Goal: Information Seeking & Learning: Learn about a topic

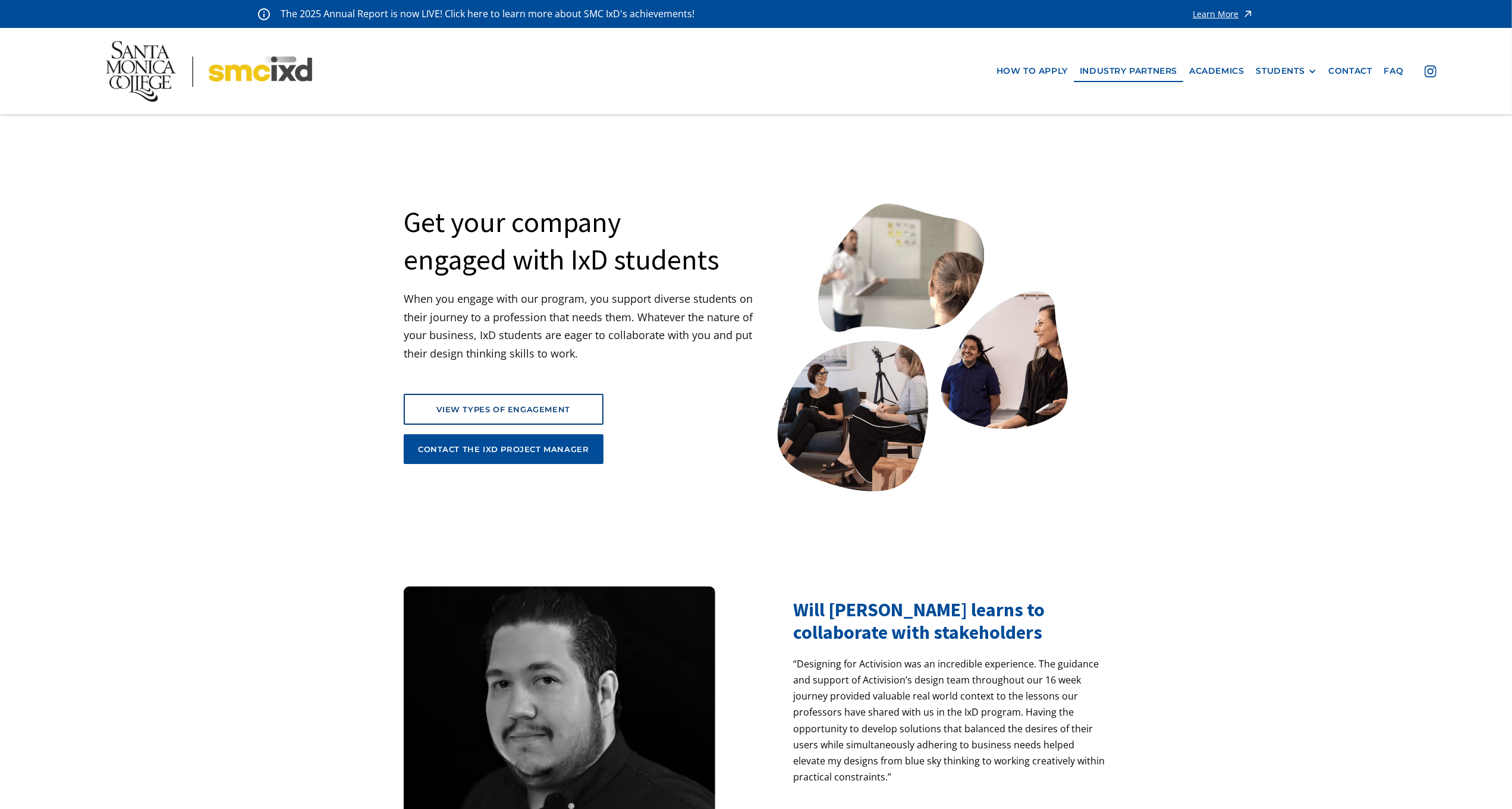
click at [69, 77] on nav "how to apply industry partners Academics STUDENTS PROspective Students GRAD SHO…" at bounding box center [756, 71] width 1512 height 86
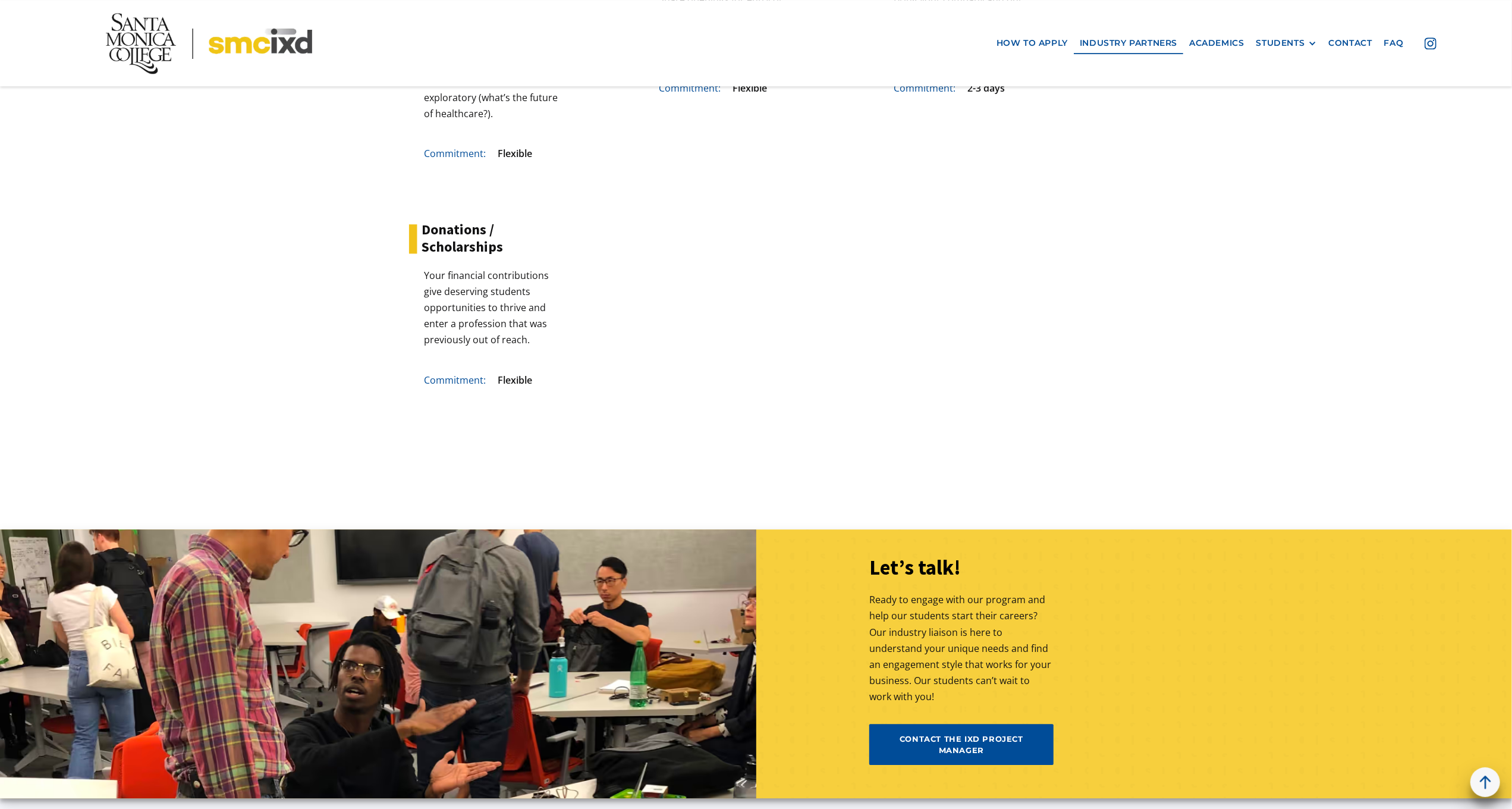
scroll to position [3311, 0]
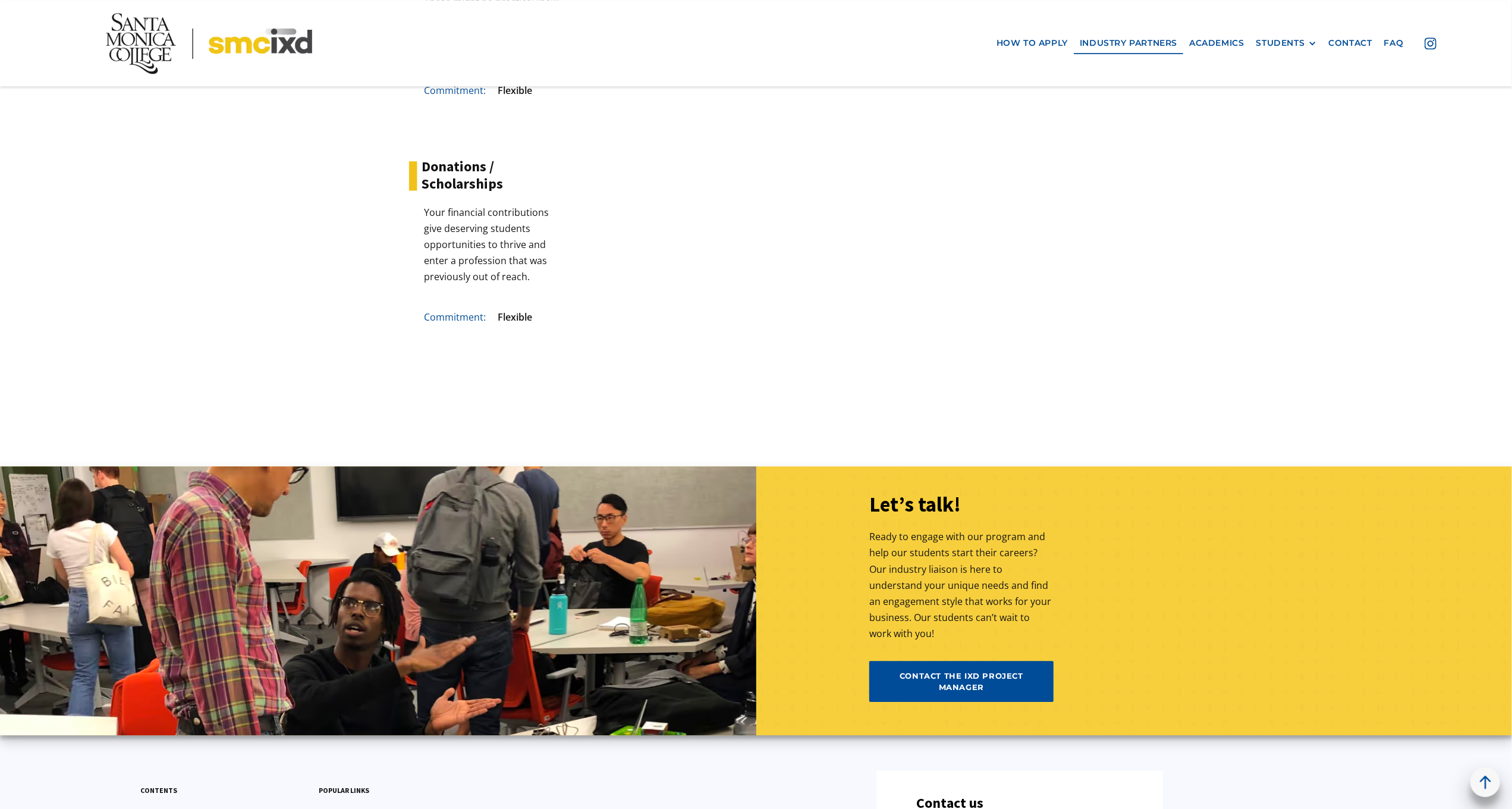
click at [69, 77] on nav "how to apply industry partners Academics STUDENTS PROspective Students GRAD SHO…" at bounding box center [756, 43] width 1512 height 86
click at [59, 66] on nav "how to apply industry partners Academics STUDENTS PROspective Students GRAD SHO…" at bounding box center [756, 43] width 1512 height 86
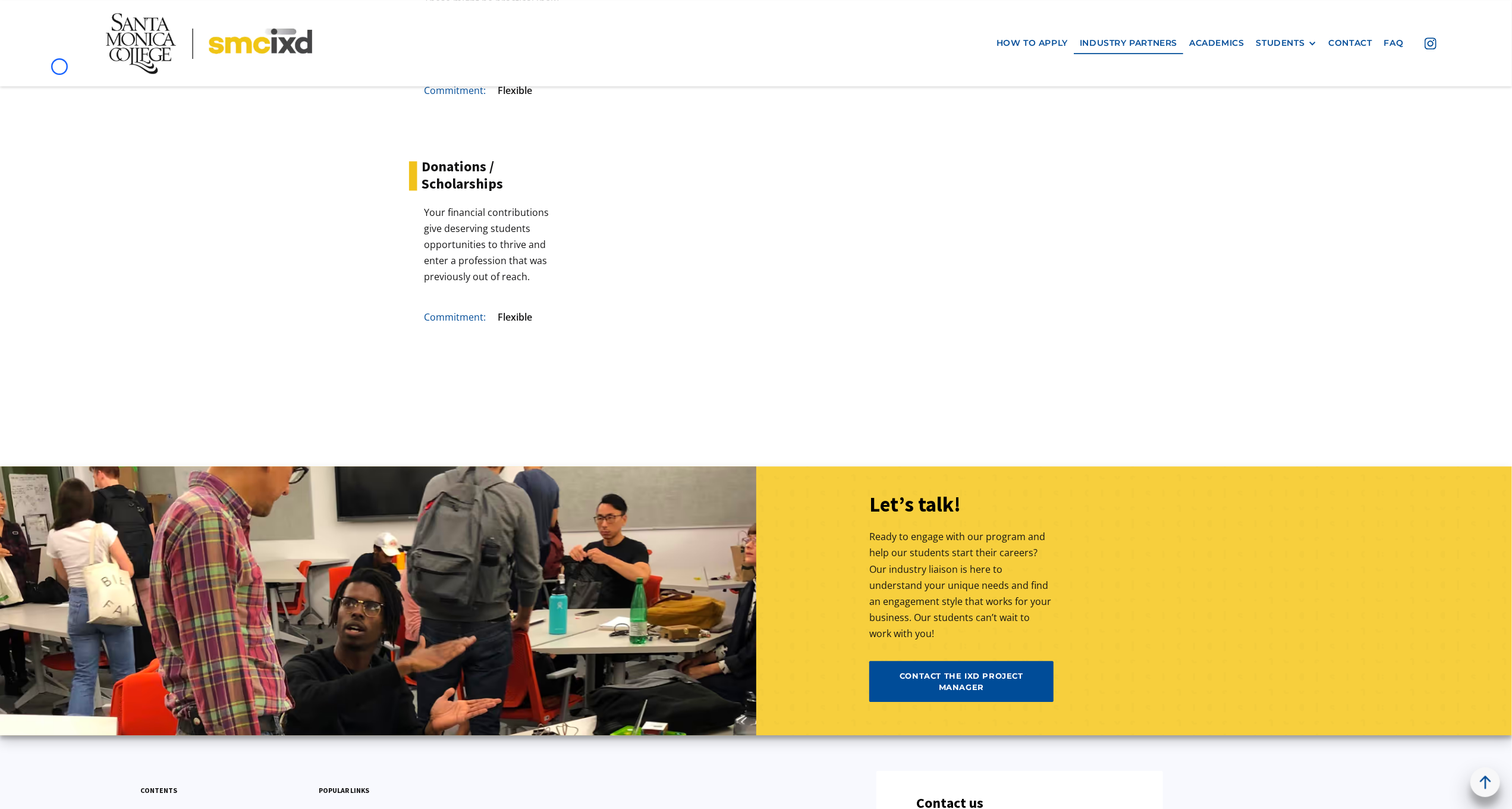
scroll to position [3896, 0]
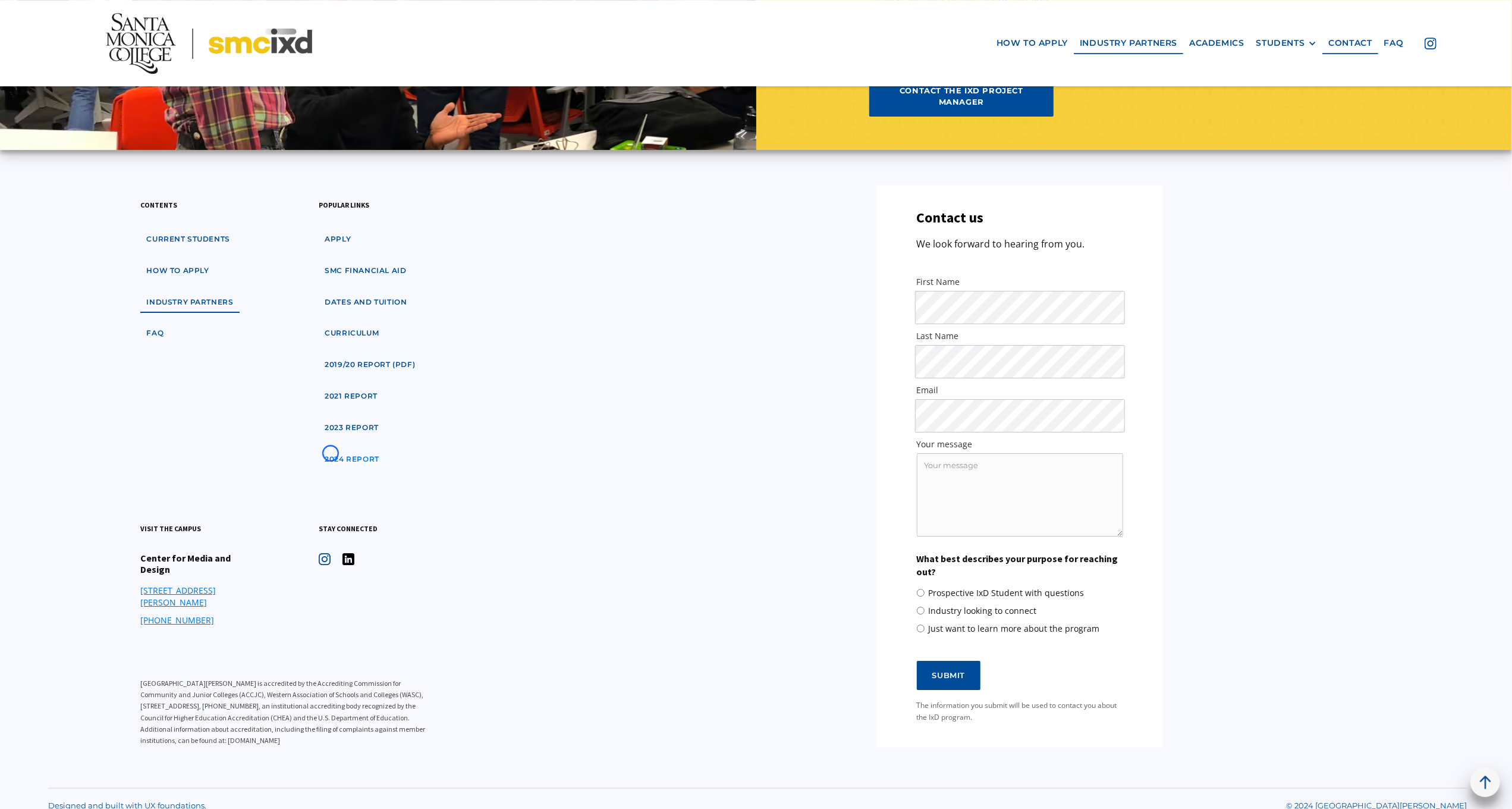
click at [330, 453] on link "2024 Report" at bounding box center [352, 459] width 66 height 22
click at [359, 438] on link "2023 Report" at bounding box center [352, 428] width 66 height 22
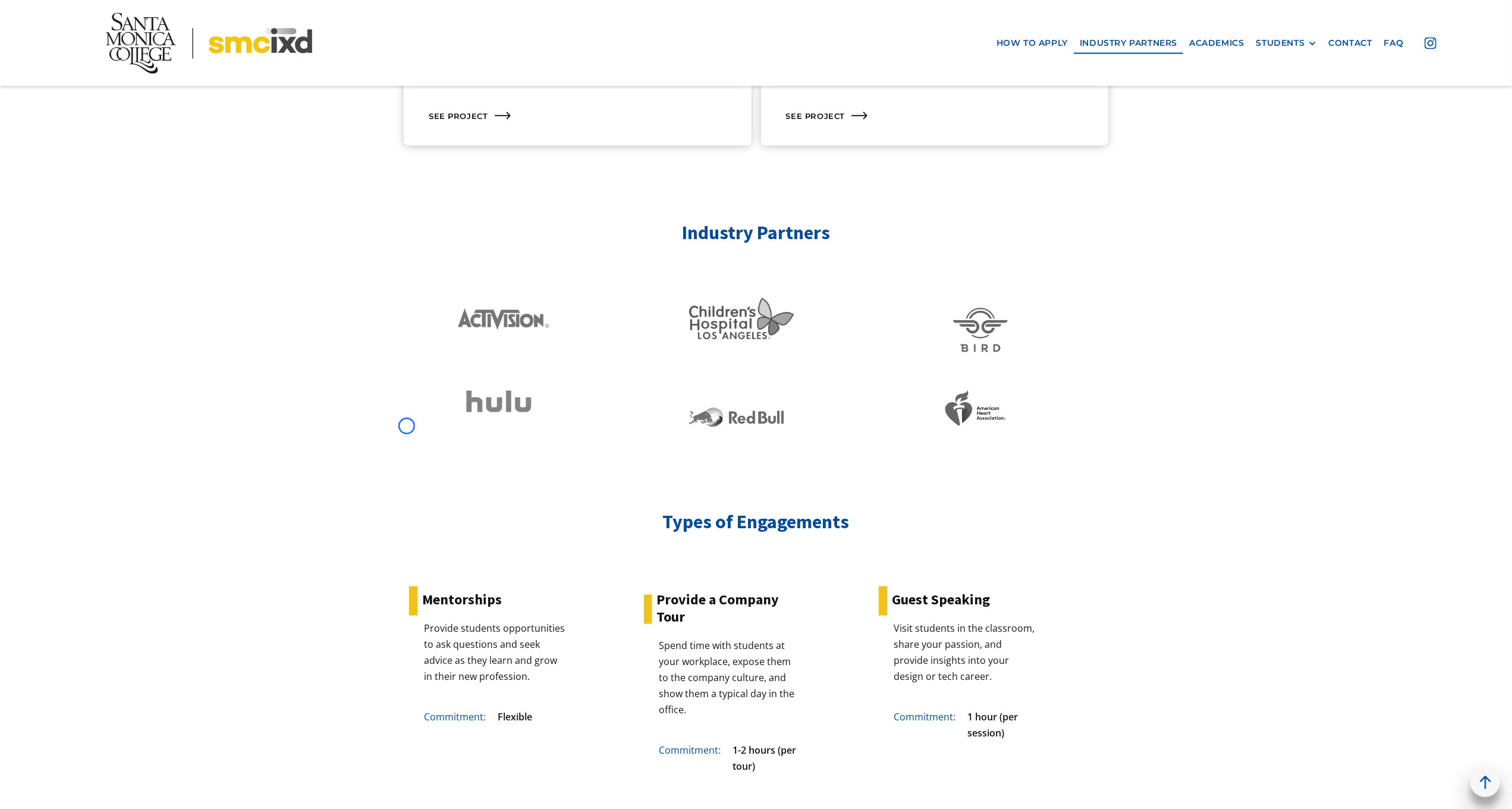
click at [406, 426] on link at bounding box center [414, 404] width 22 height 45
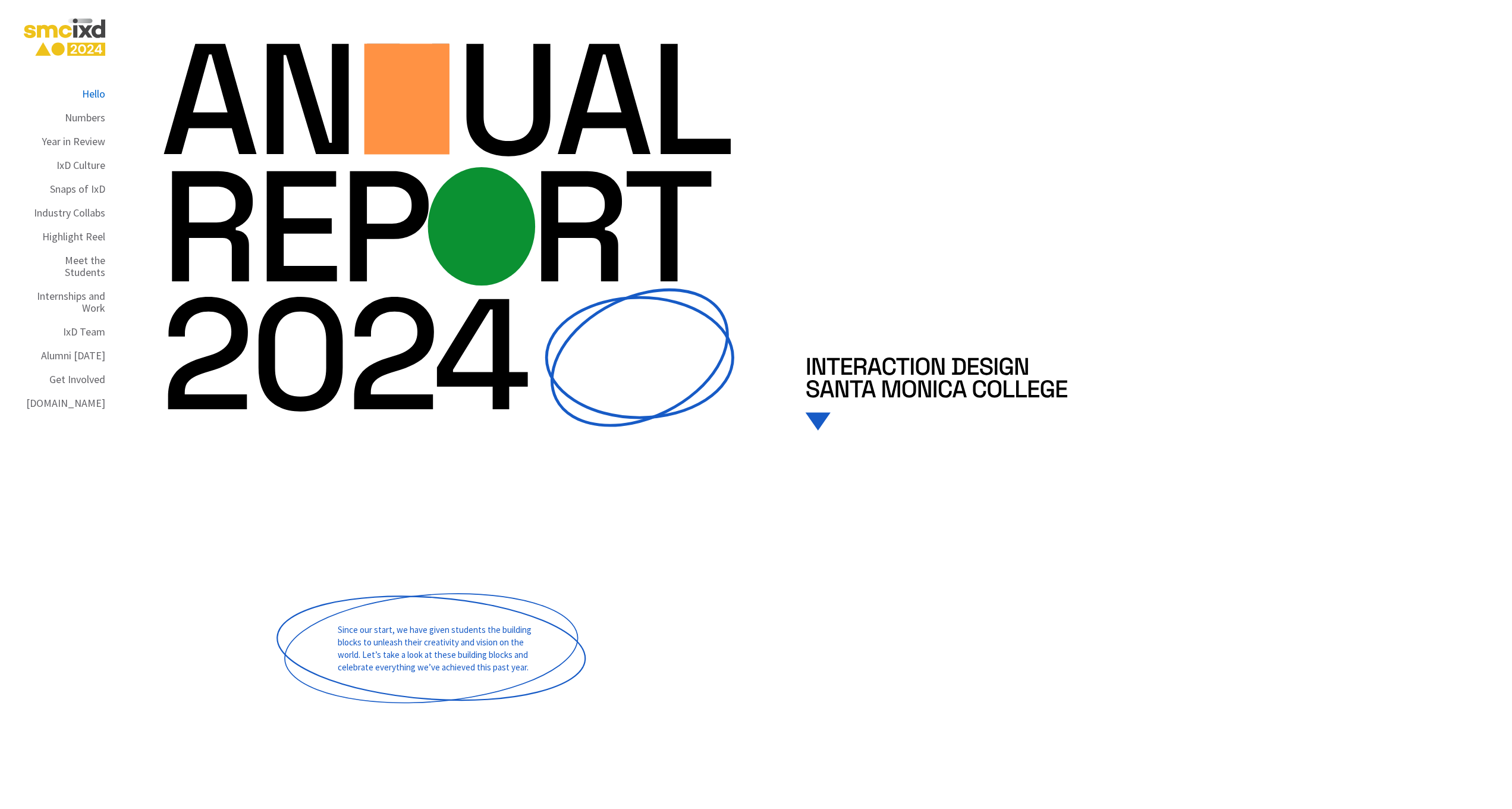
click at [86, 88] on div "Hello" at bounding box center [94, 94] width 23 height 12
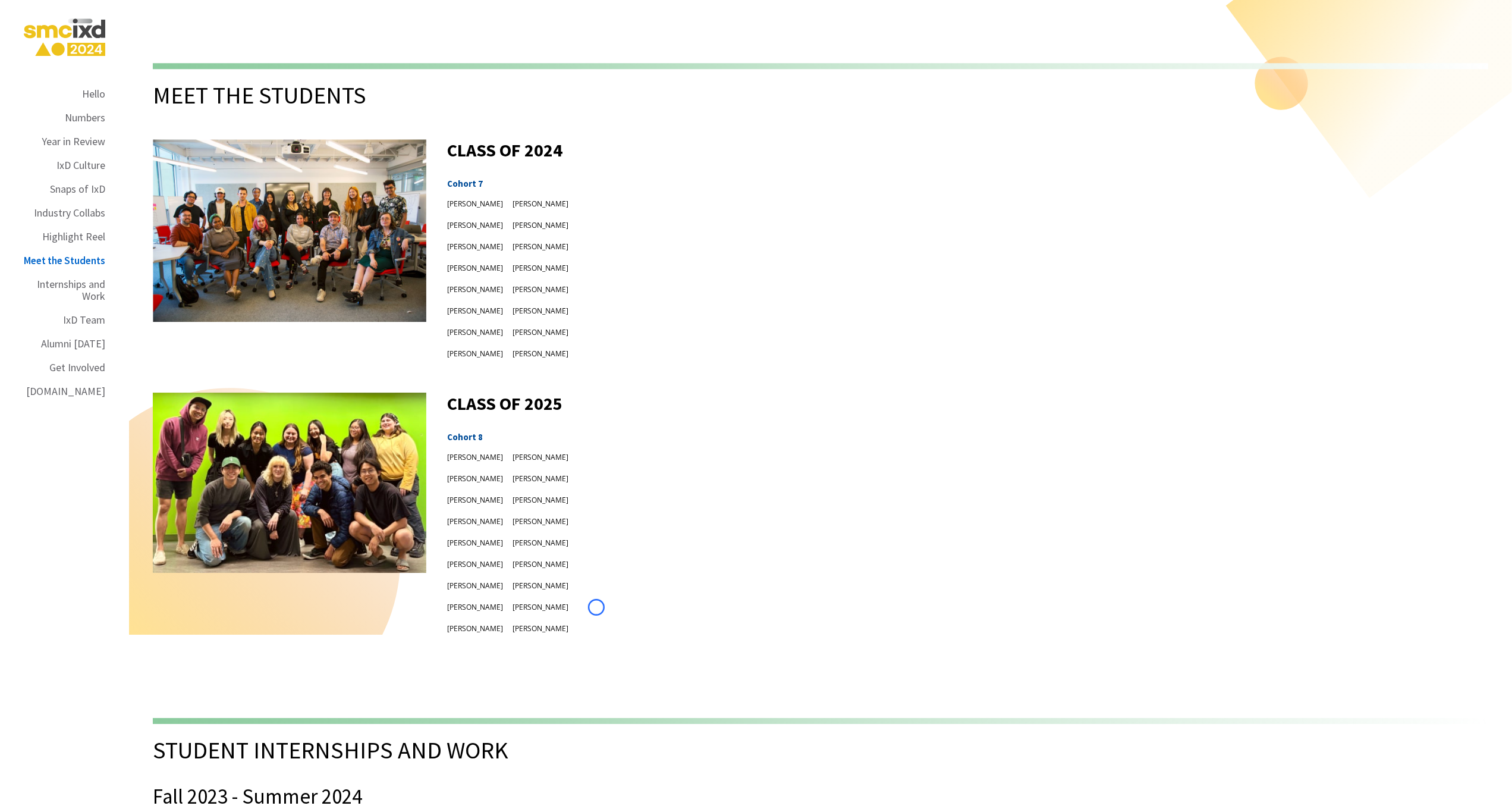
scroll to position [8080, 0]
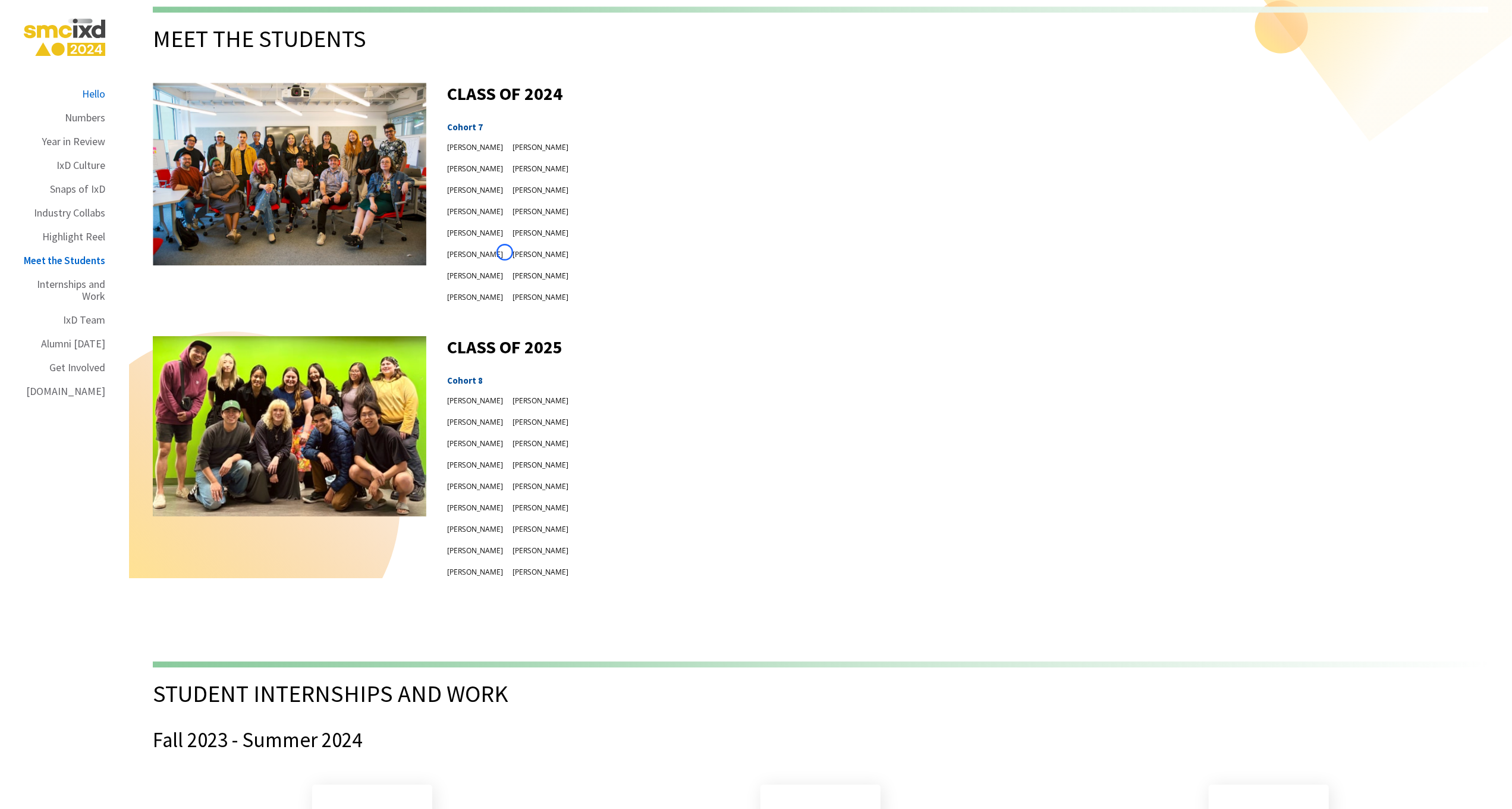
click at [86, 88] on div "Hello" at bounding box center [94, 94] width 23 height 12
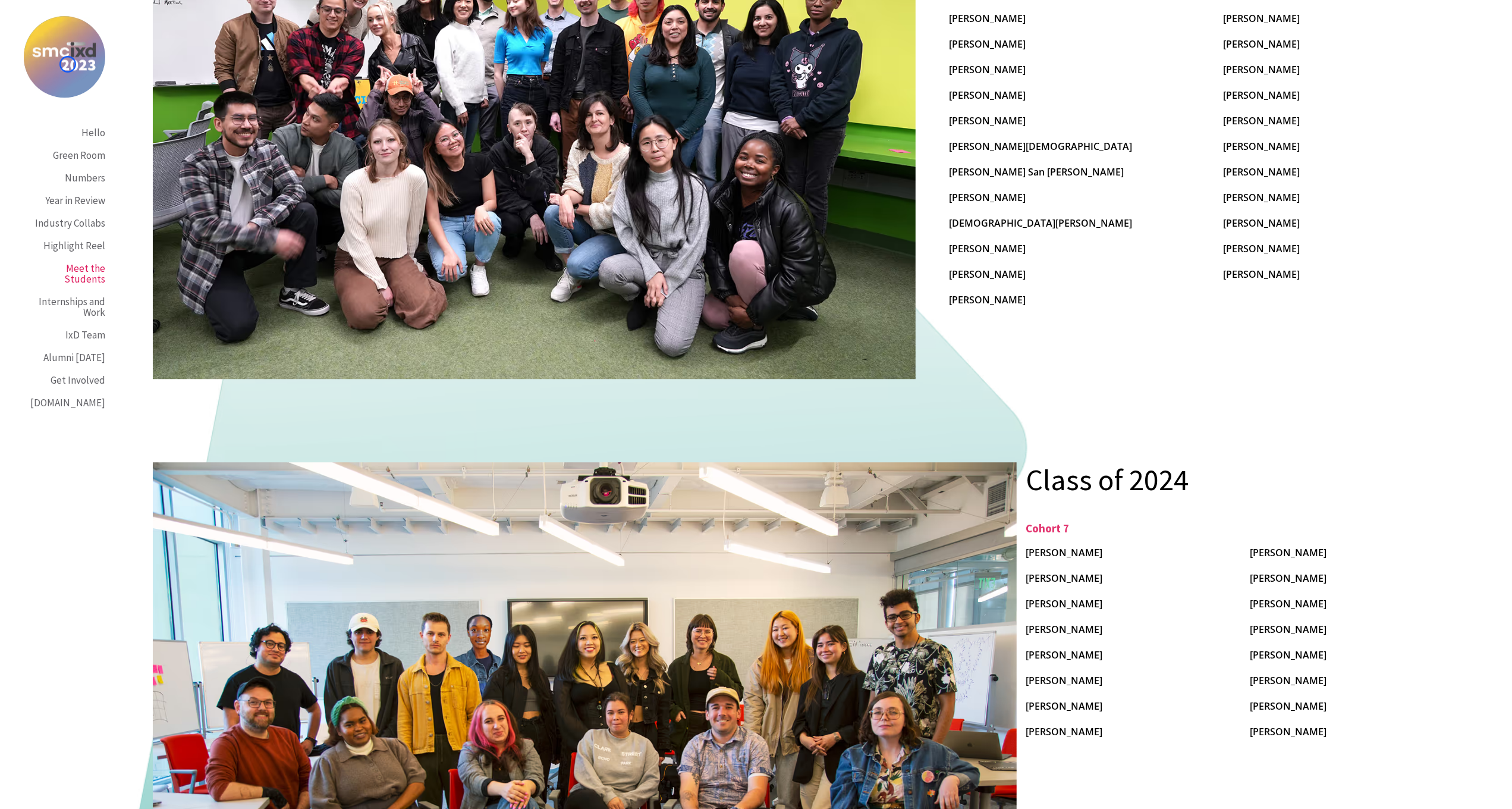
scroll to position [7661, 0]
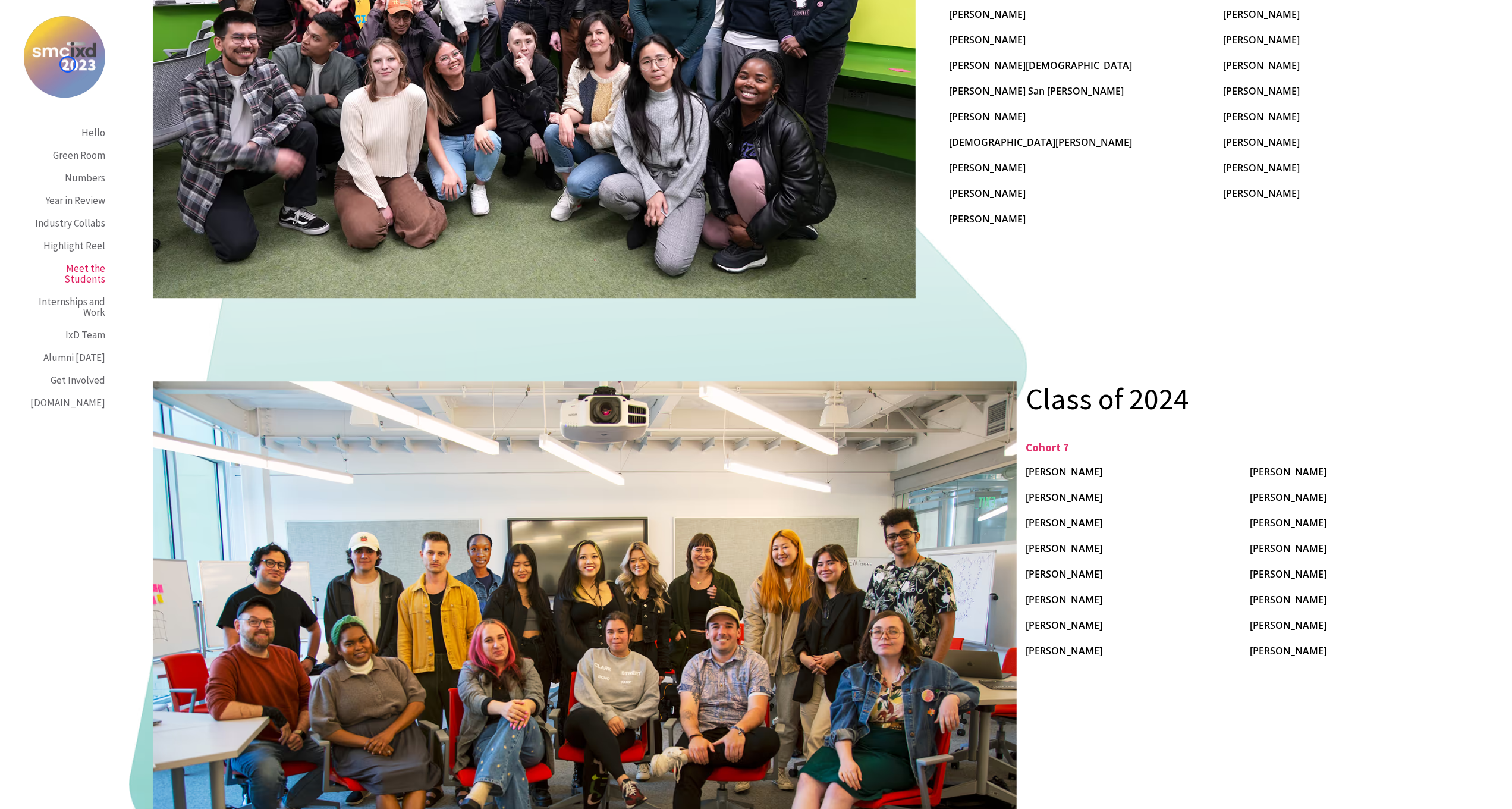
click at [68, 64] on img at bounding box center [64, 57] width 82 height 82
